Goal: Find specific page/section

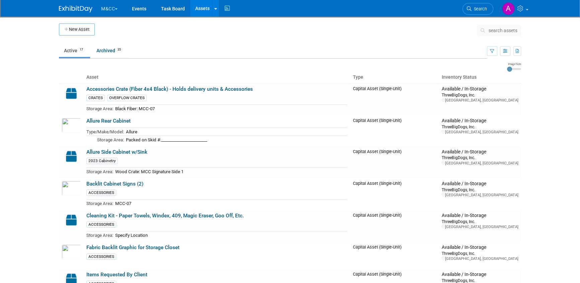
click at [115, 10] on button "M&CC" at bounding box center [113, 7] width 25 height 15
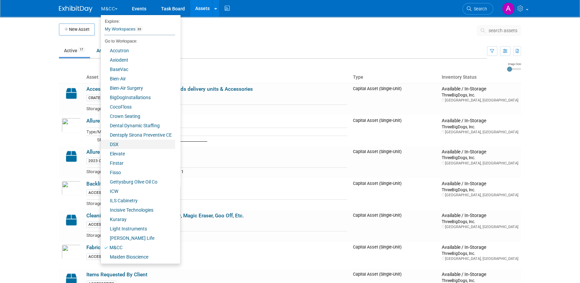
click at [118, 144] on link "DSX" at bounding box center [138, 144] width 74 height 9
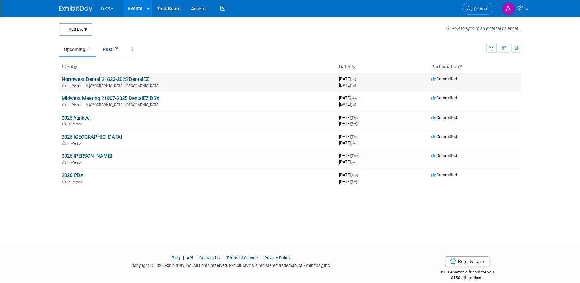
click at [111, 83] on div "In-Person [GEOGRAPHIC_DATA], [GEOGRAPHIC_DATA]" at bounding box center [198, 85] width 272 height 5
click at [112, 80] on link "Northwest Dental 21623-2025 DentalEZ" at bounding box center [105, 79] width 87 height 6
